Goal: Information Seeking & Learning: Learn about a topic

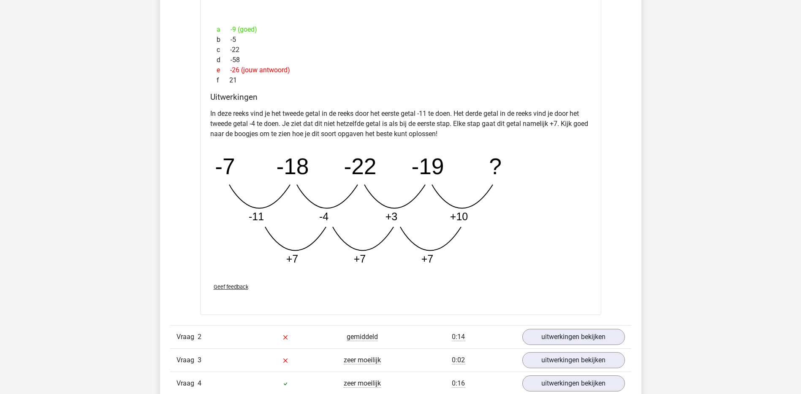
scroll to position [1225, 0]
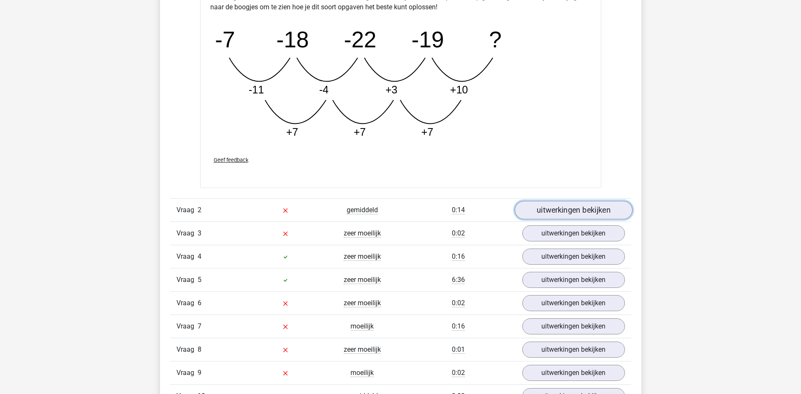
click at [544, 212] on link "uitwerkingen bekijken" at bounding box center [573, 210] width 118 height 19
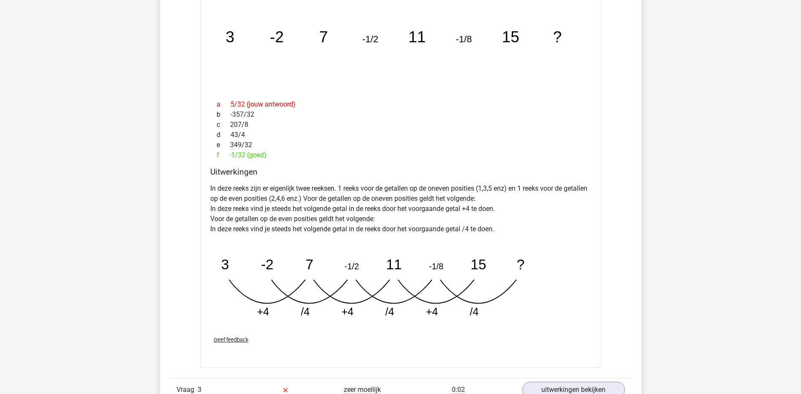
scroll to position [1647, 0]
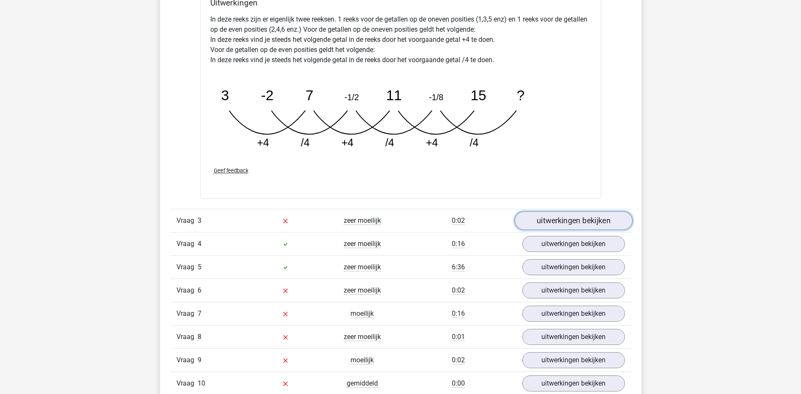
click at [590, 221] on link "uitwerkingen bekijken" at bounding box center [573, 220] width 118 height 19
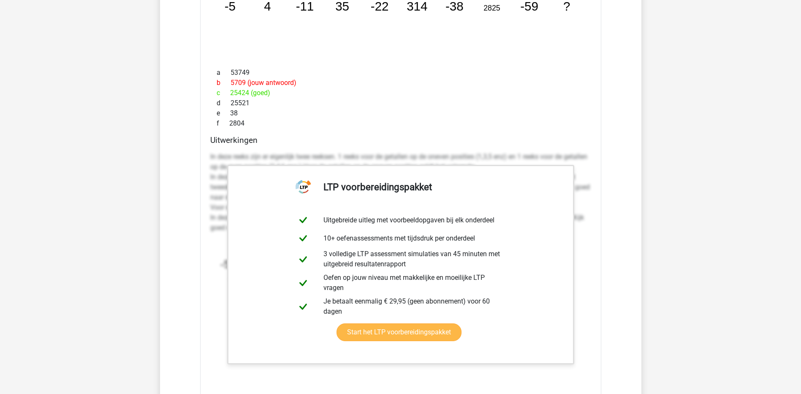
scroll to position [2154, 0]
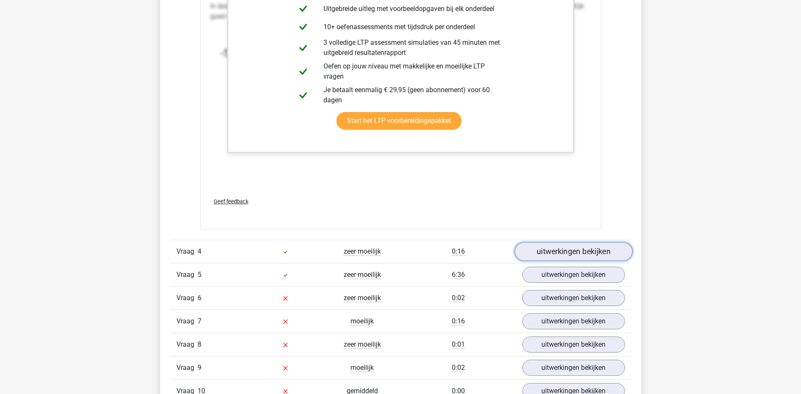
click at [560, 253] on link "uitwerkingen bekijken" at bounding box center [573, 251] width 118 height 19
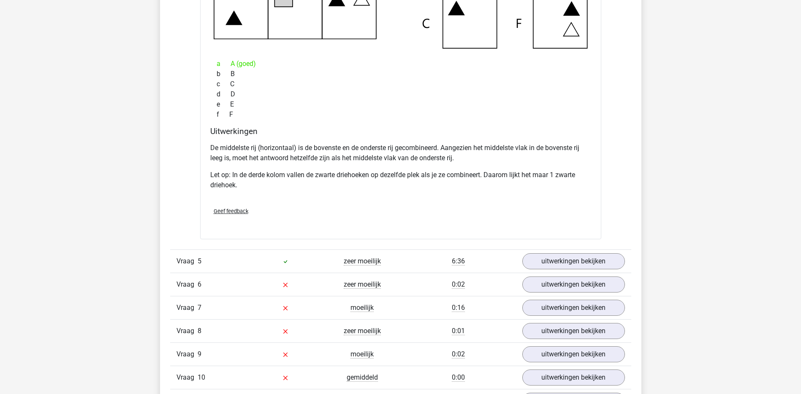
scroll to position [2660, 0]
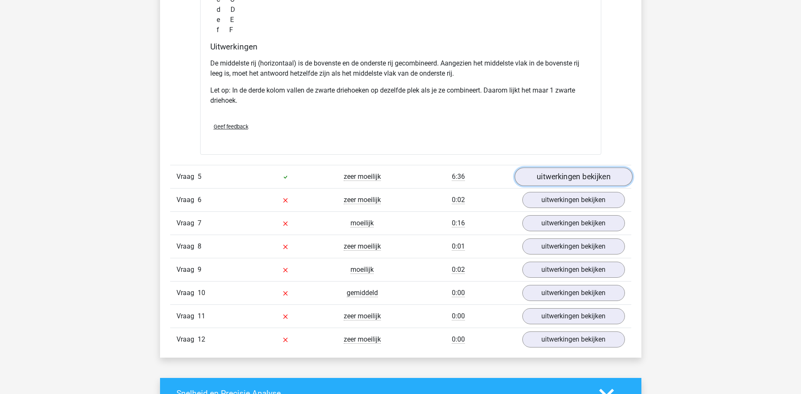
click at [543, 171] on link "uitwerkingen bekijken" at bounding box center [573, 176] width 118 height 19
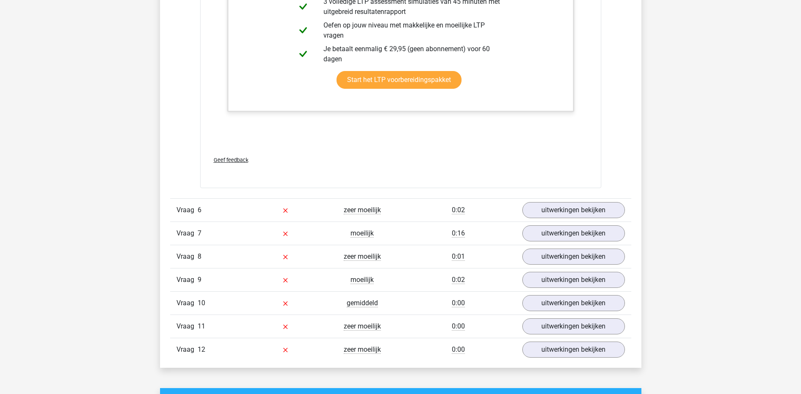
scroll to position [3294, 0]
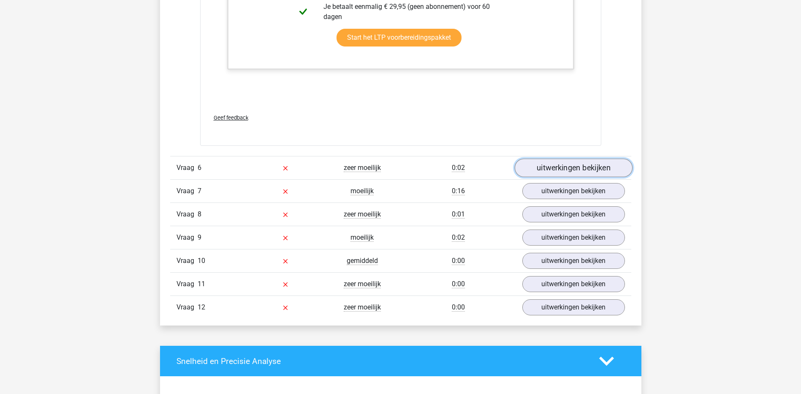
click at [588, 173] on link "uitwerkingen bekijken" at bounding box center [573, 168] width 118 height 19
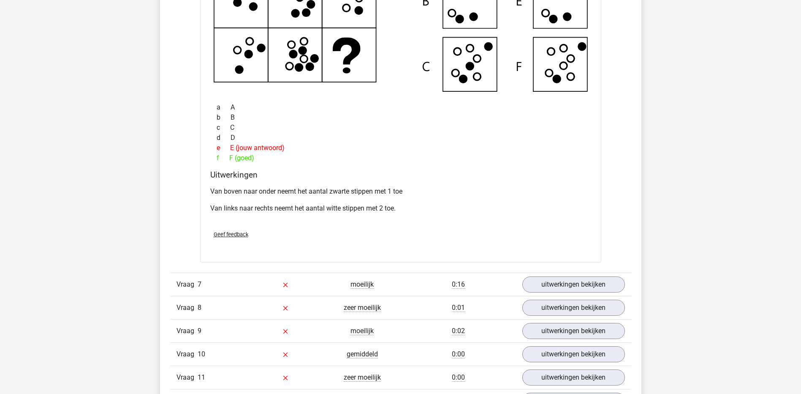
scroll to position [3716, 0]
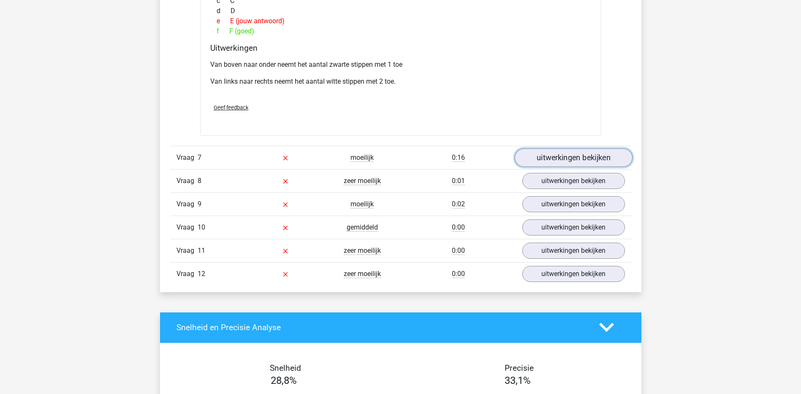
click at [559, 163] on link "uitwerkingen bekijken" at bounding box center [573, 157] width 118 height 19
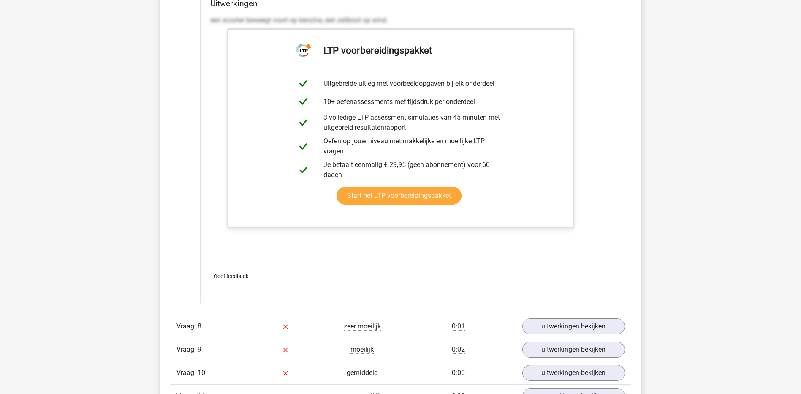
scroll to position [4138, 0]
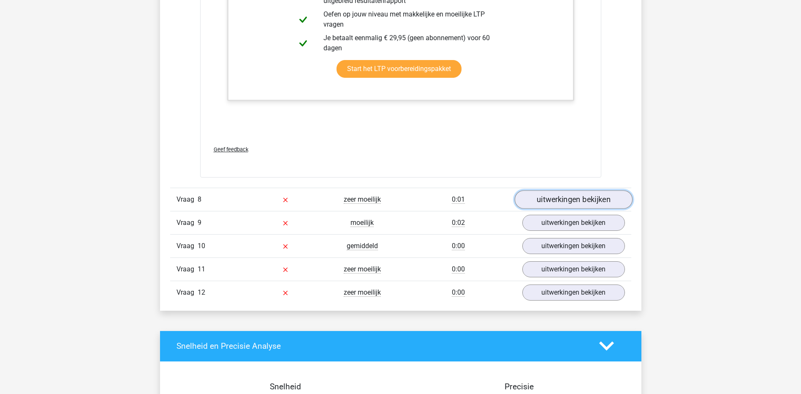
click at [543, 200] on link "uitwerkingen bekijken" at bounding box center [573, 199] width 118 height 19
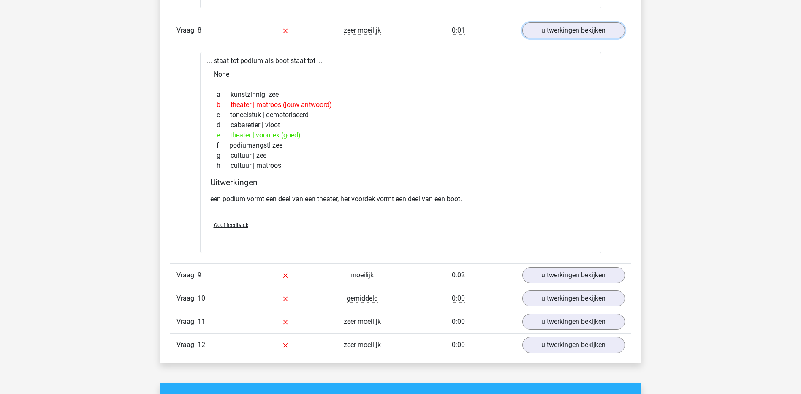
scroll to position [4392, 0]
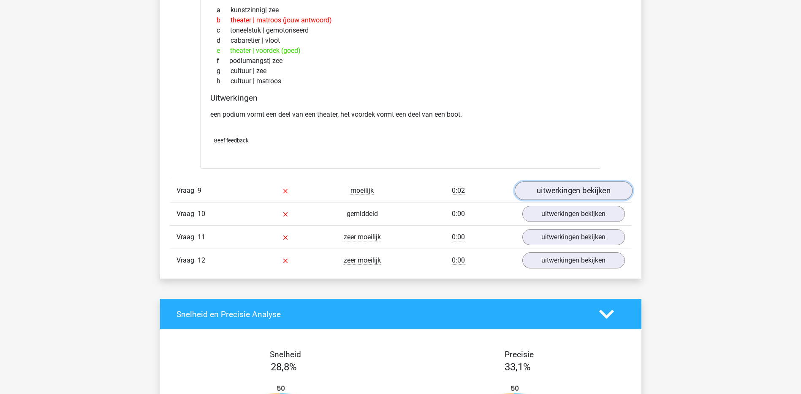
click at [534, 189] on link "uitwerkingen bekijken" at bounding box center [573, 190] width 118 height 19
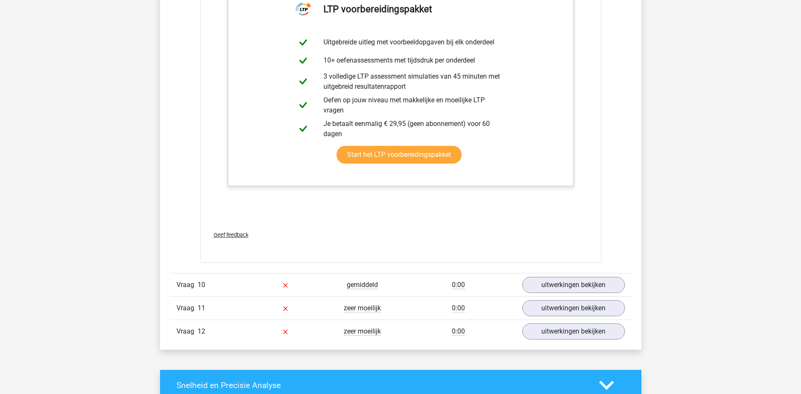
scroll to position [4856, 0]
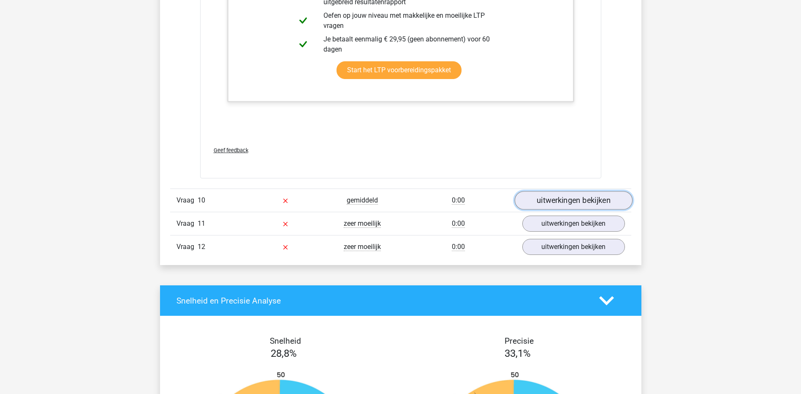
click at [575, 196] on link "uitwerkingen bekijken" at bounding box center [573, 200] width 118 height 19
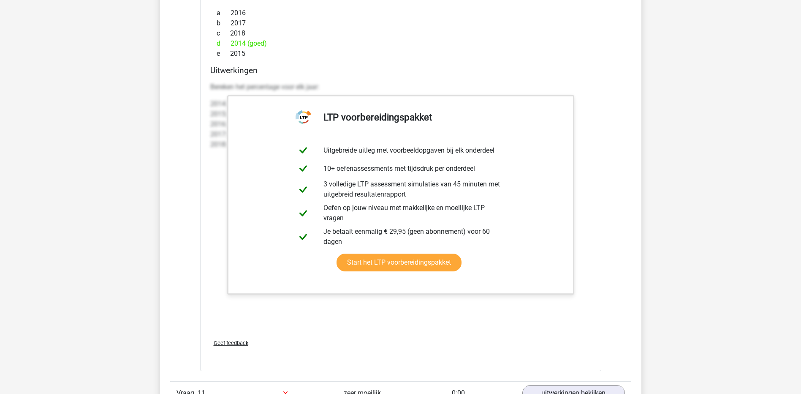
scroll to position [5659, 0]
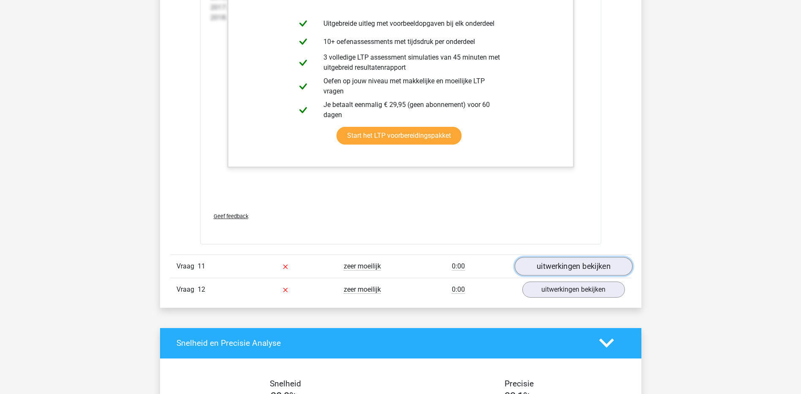
click at [580, 262] on link "uitwerkingen bekijken" at bounding box center [573, 266] width 118 height 19
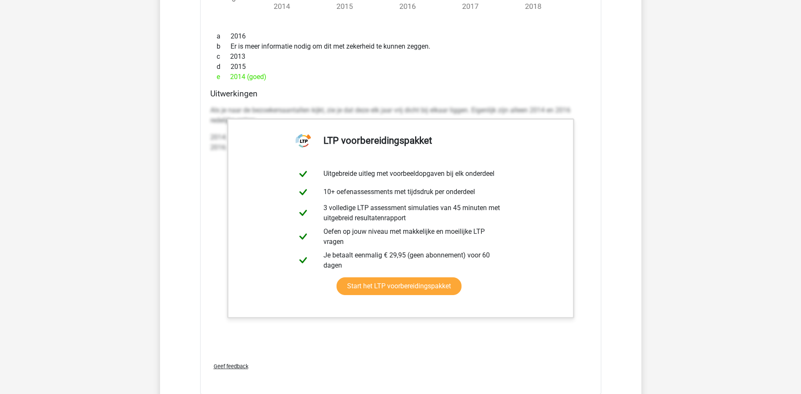
scroll to position [6503, 0]
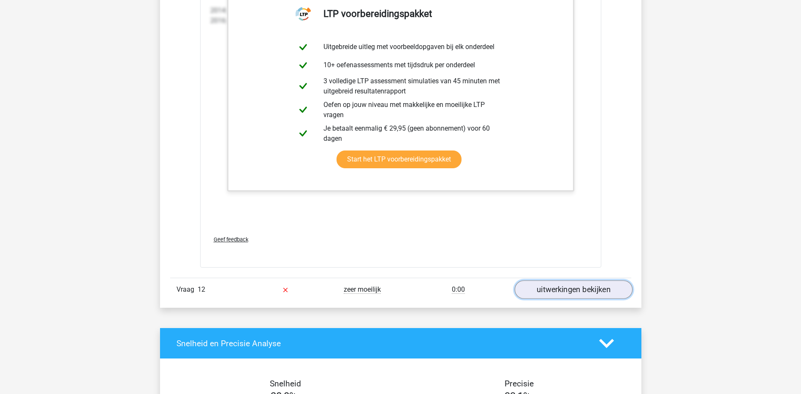
click at [601, 291] on link "uitwerkingen bekijken" at bounding box center [573, 289] width 118 height 19
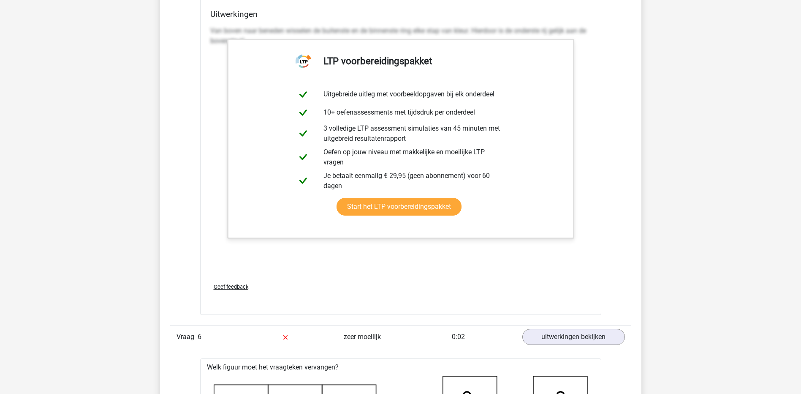
scroll to position [3083, 0]
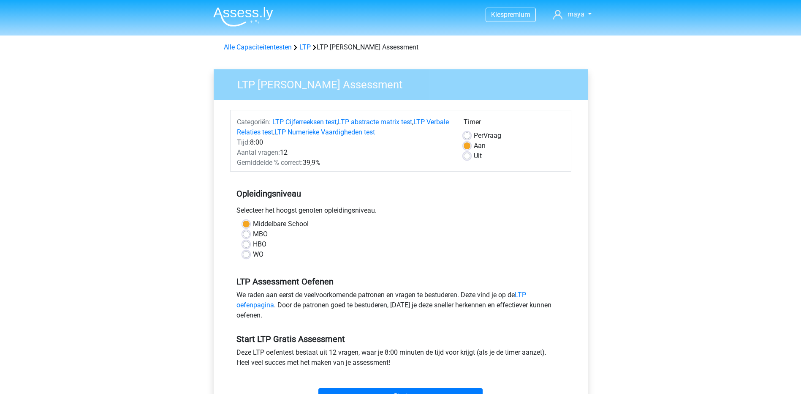
scroll to position [84, 0]
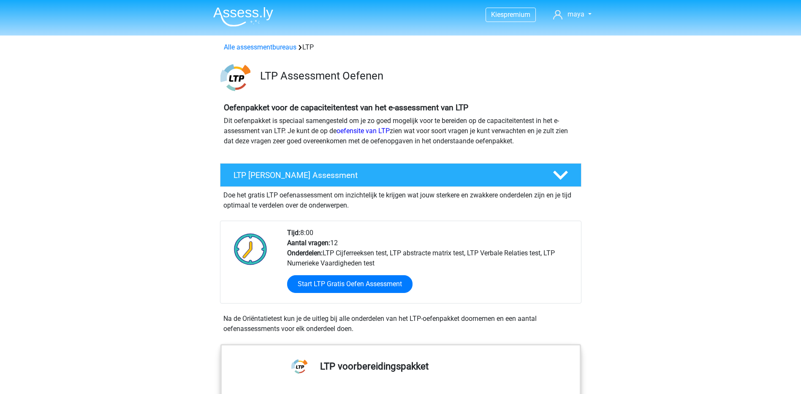
scroll to position [127, 0]
